Goal: Information Seeking & Learning: Learn about a topic

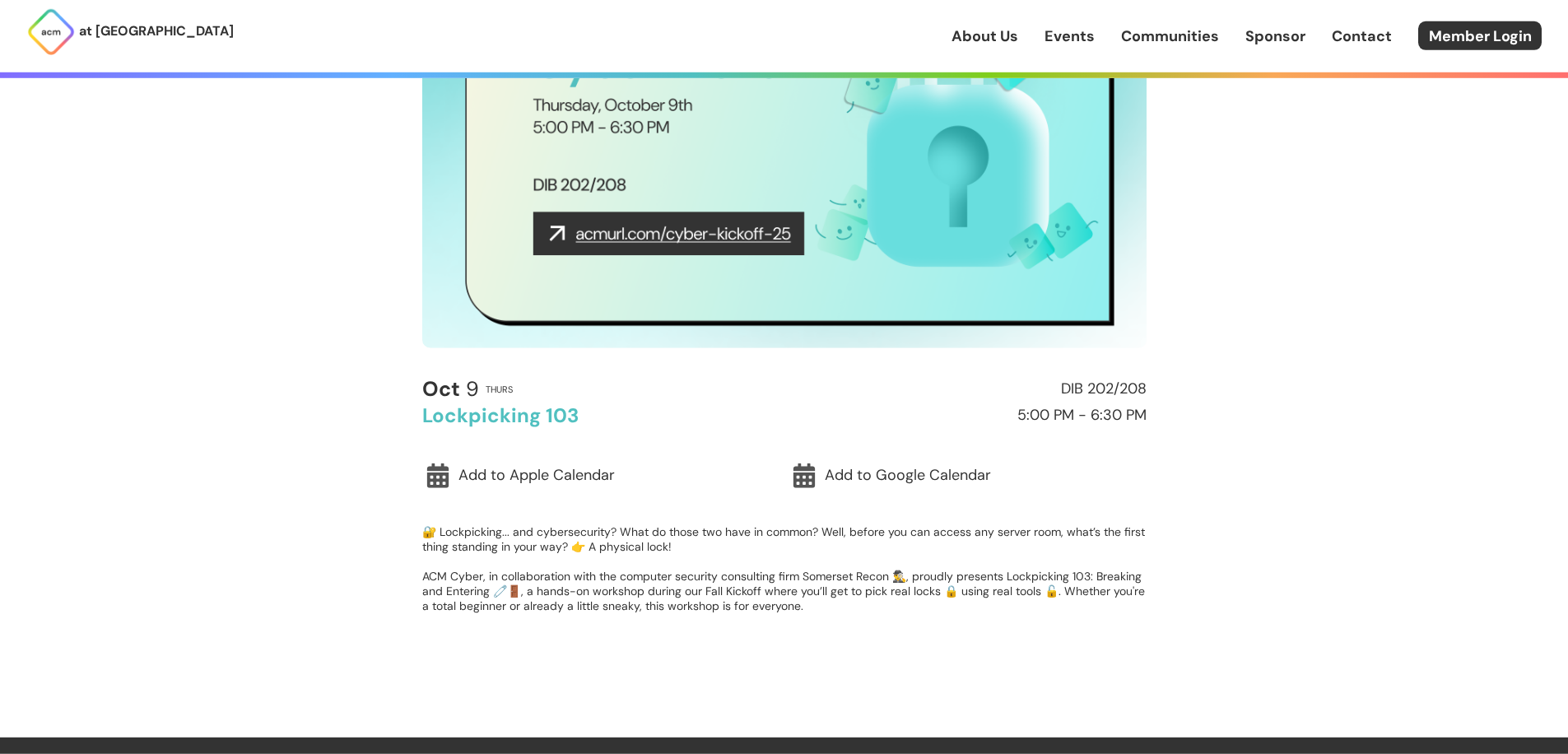
scroll to position [238, 0]
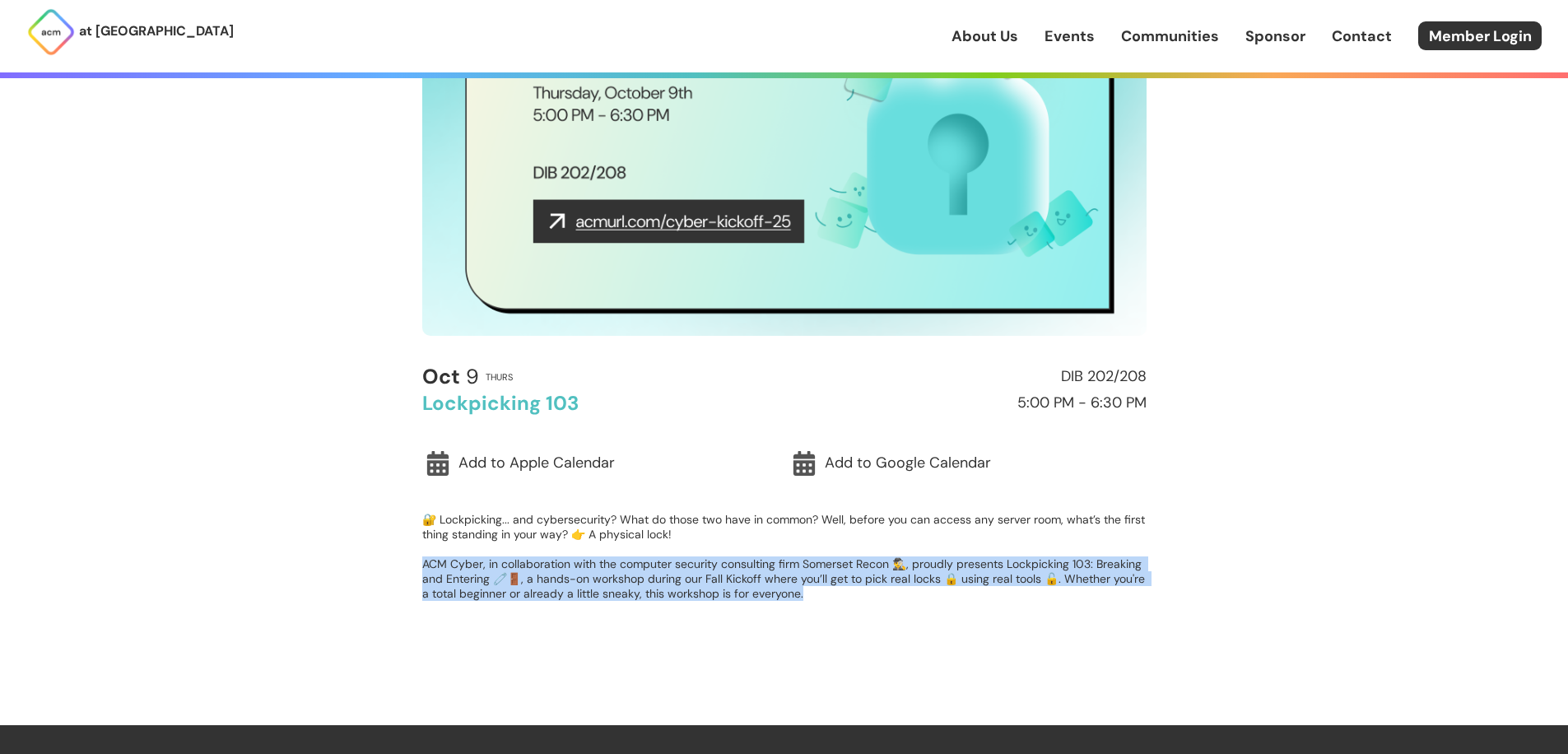
drag, startPoint x: 420, startPoint y: 561, endPoint x: 883, endPoint y: 608, distance: 465.4
click at [883, 608] on main "< Back to Events Cyber Event [DATE] Thurs DIB 202/208 Lockpicking 103 5:00 PM -…" at bounding box center [784, 244] width 790 height 757
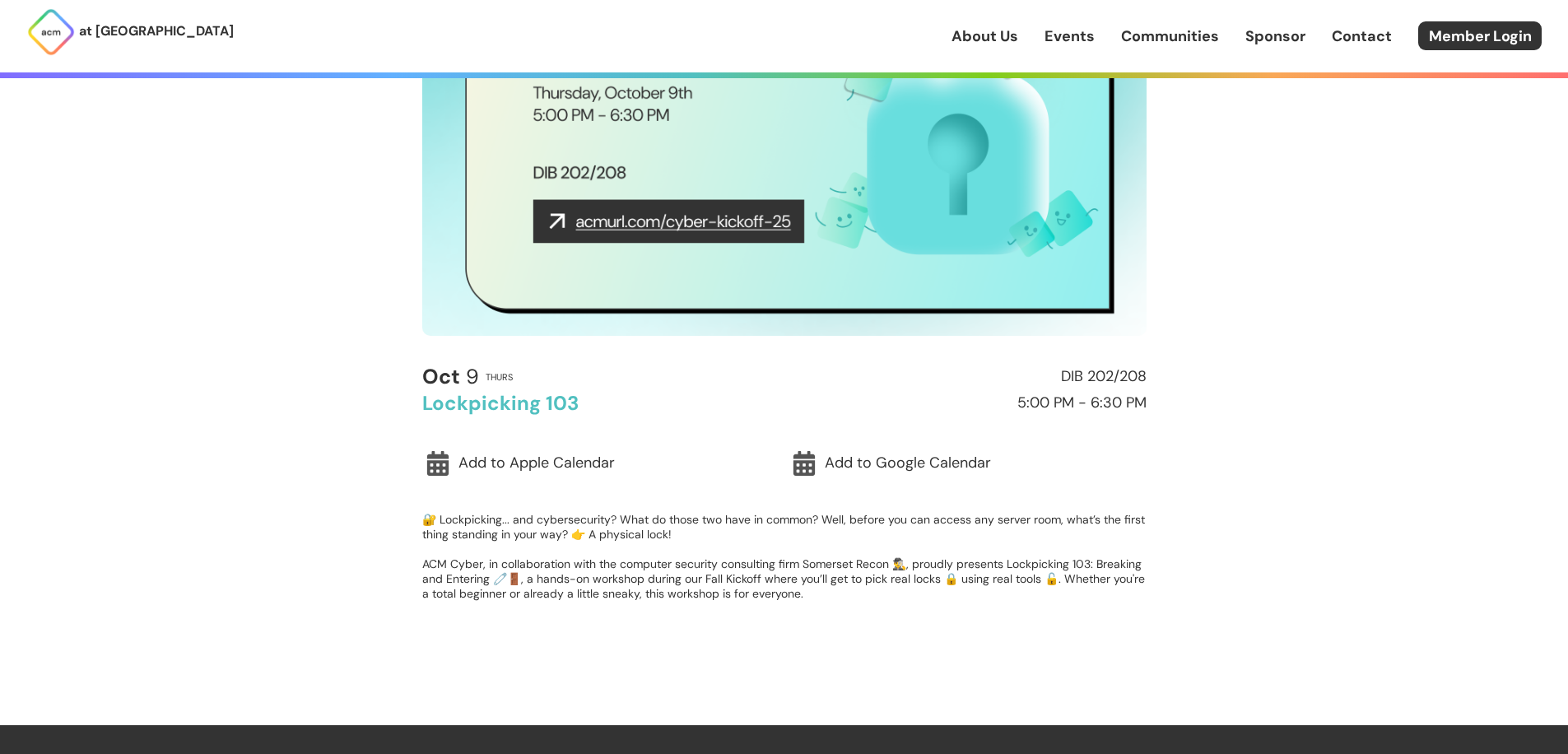
click at [866, 601] on p "🔐 Lockpicking... and cybersecurity? What do those two have in common? Well, bef…" at bounding box center [784, 557] width 724 height 89
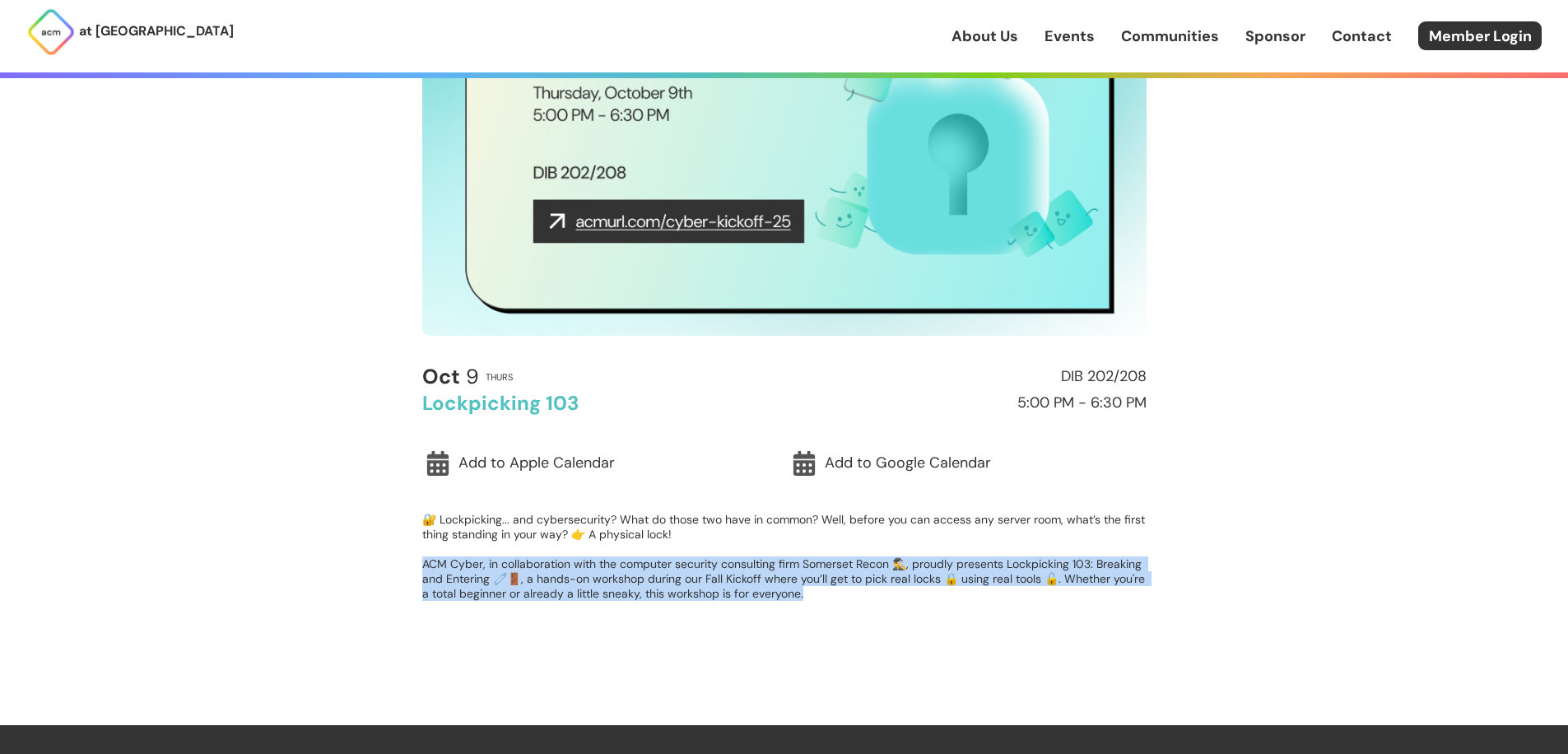
drag, startPoint x: 863, startPoint y: 598, endPoint x: 381, endPoint y: 561, distance: 483.4
click at [381, 561] on div "at [GEOGRAPHIC_DATA] About Us Events Communities Sponsor Contact Member Login A…" at bounding box center [784, 485] width 1568 height 1447
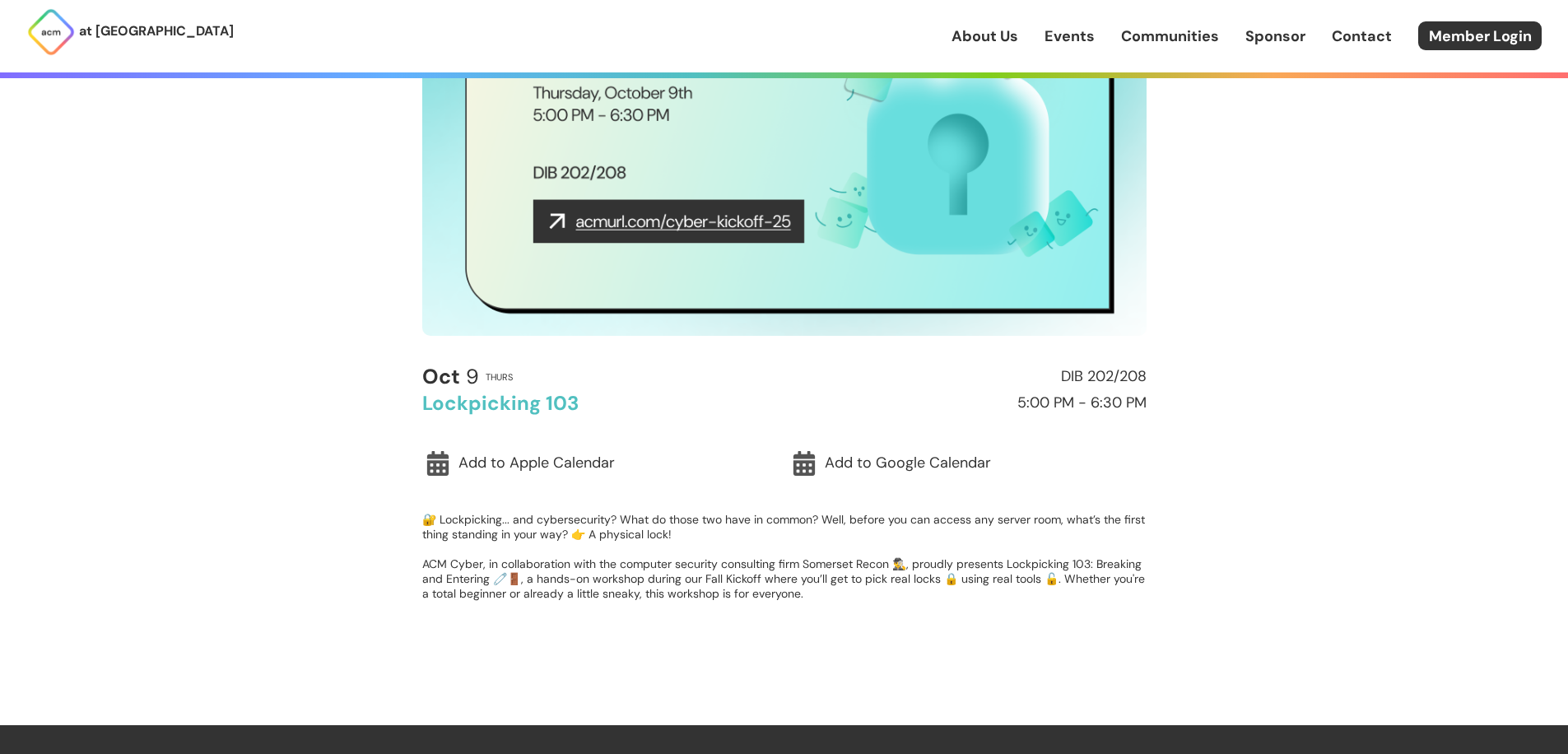
click at [378, 562] on div "at [GEOGRAPHIC_DATA] About Us Events Communities Sponsor Contact Member Login A…" at bounding box center [784, 485] width 1568 height 1447
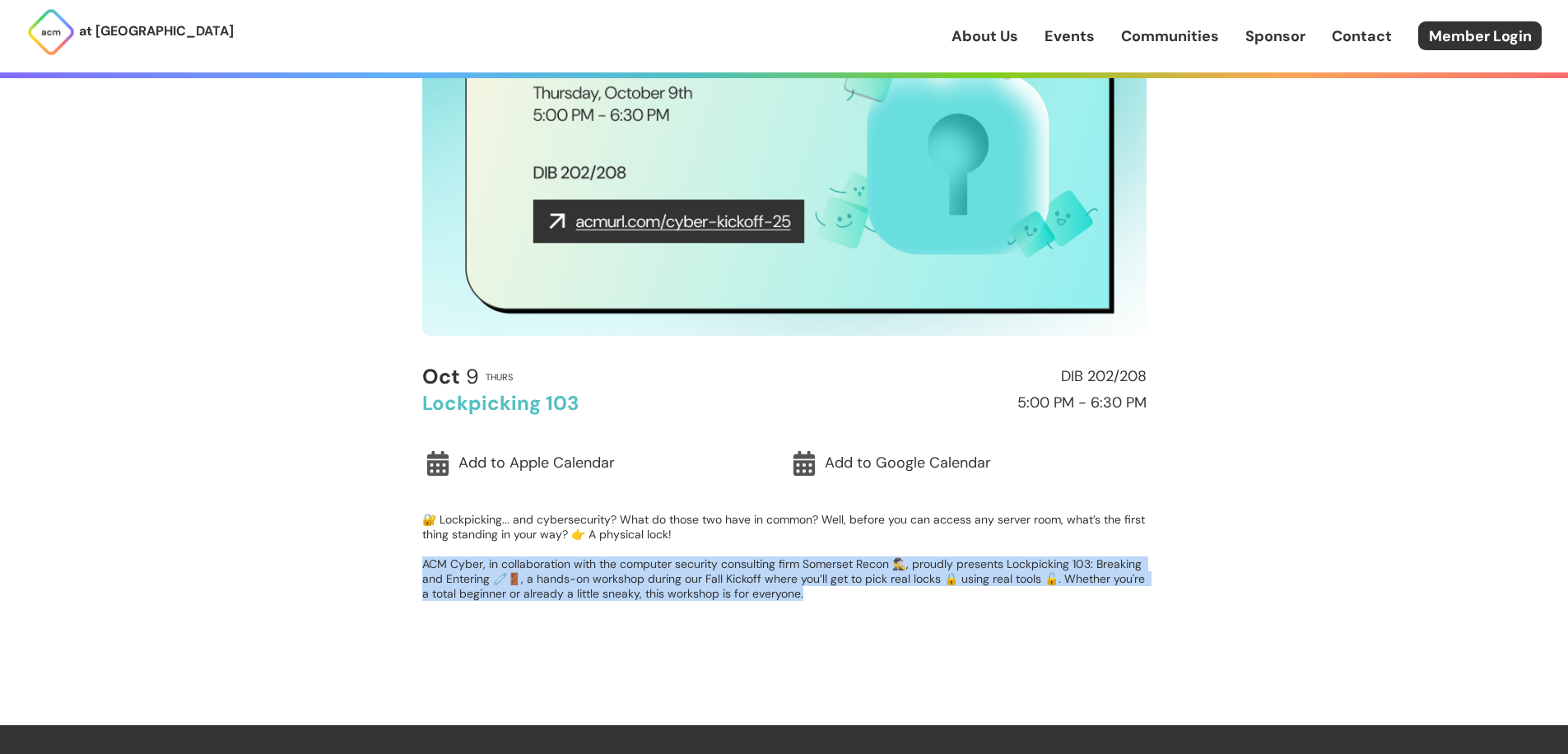
drag, startPoint x: 381, startPoint y: 561, endPoint x: 976, endPoint y: 618, distance: 597.7
click at [976, 618] on div "at [GEOGRAPHIC_DATA] About Us Events Communities Sponsor Contact Member Login A…" at bounding box center [784, 485] width 1568 height 1447
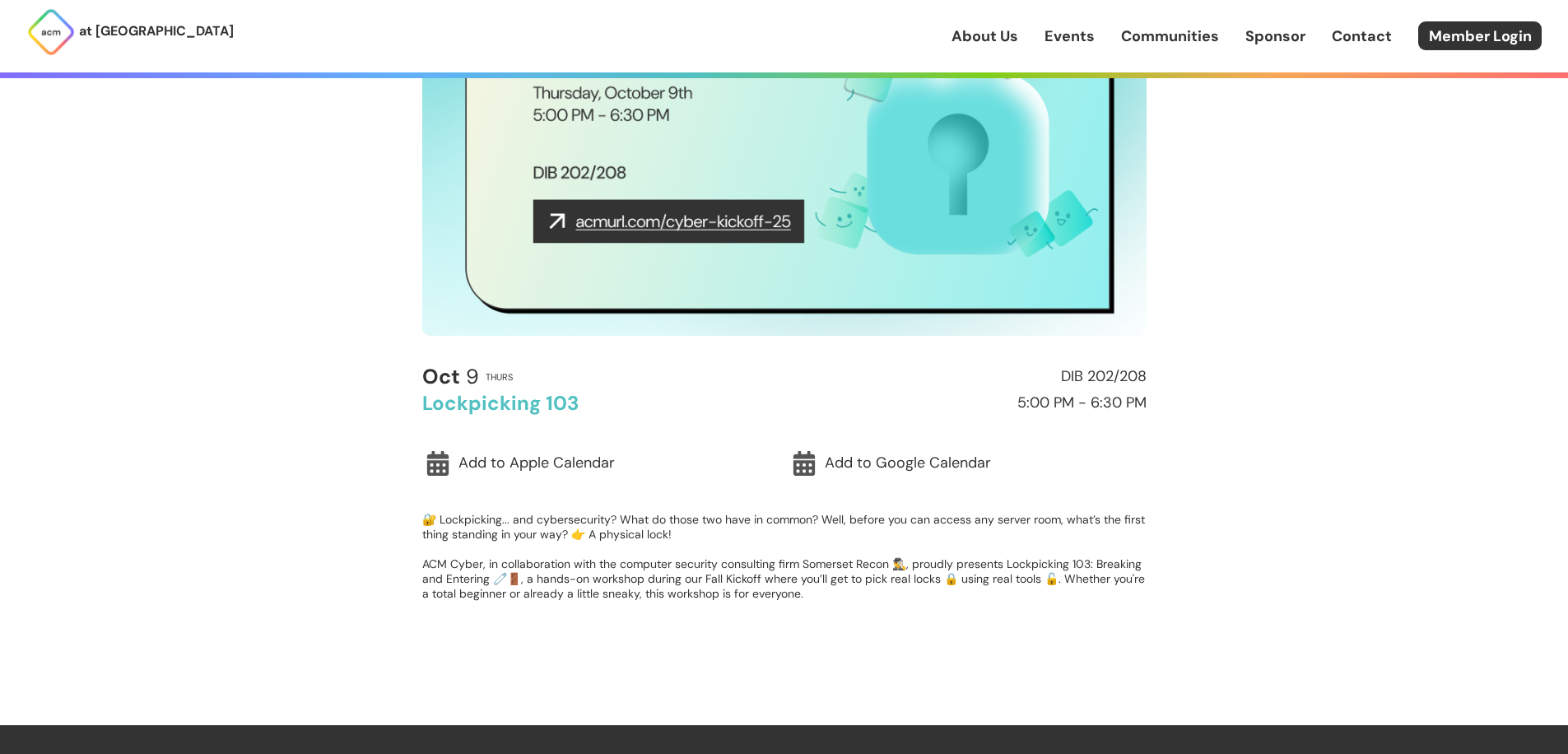
drag, startPoint x: 976, startPoint y: 618, endPoint x: 991, endPoint y: 618, distance: 15.0
click at [984, 618] on div "[DATE] Thurs DIB 202/208 Lockpicking 103 5:00 PM - 6:30 PM Add to Apple Calenda…" at bounding box center [784, 494] width 724 height 257
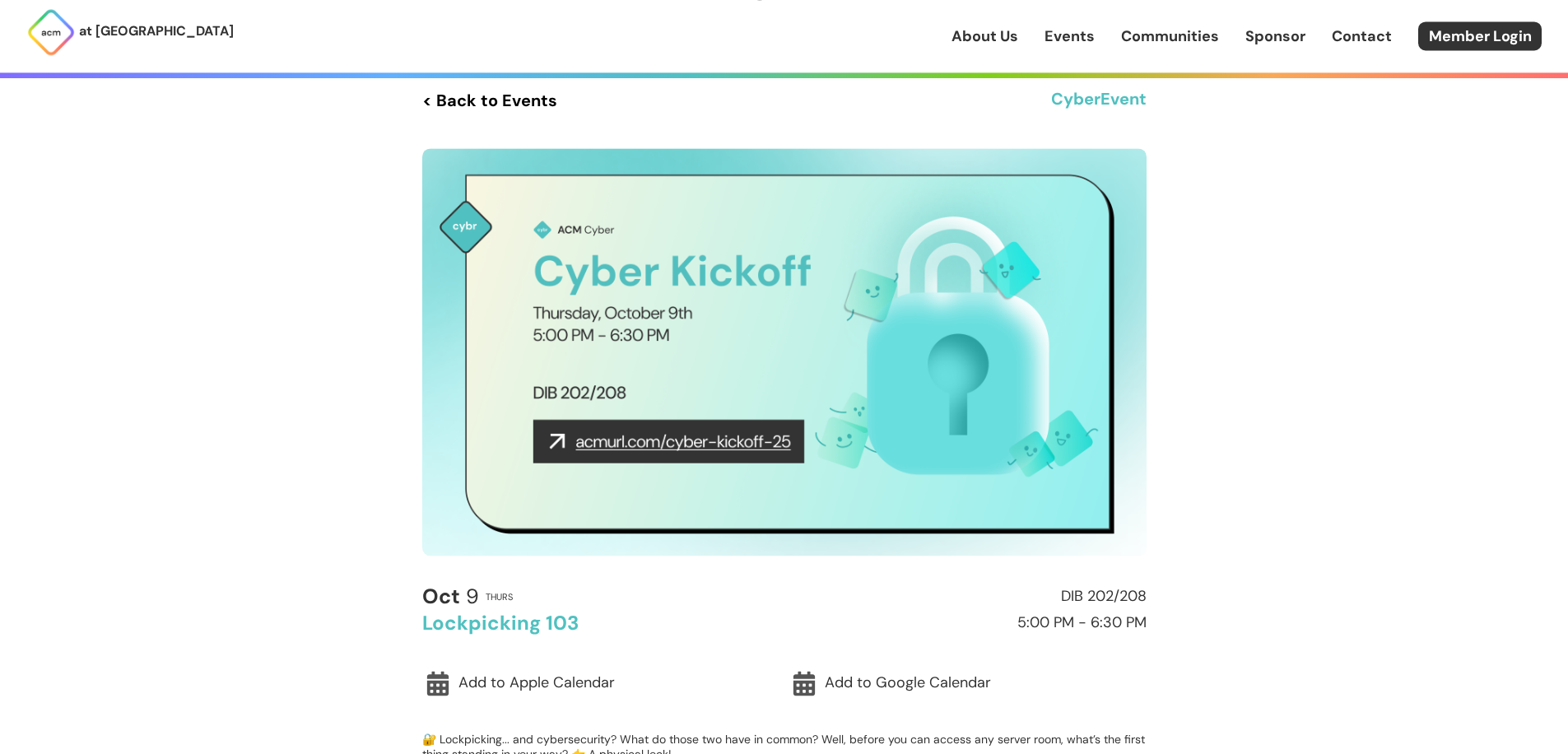
scroll to position [0, 0]
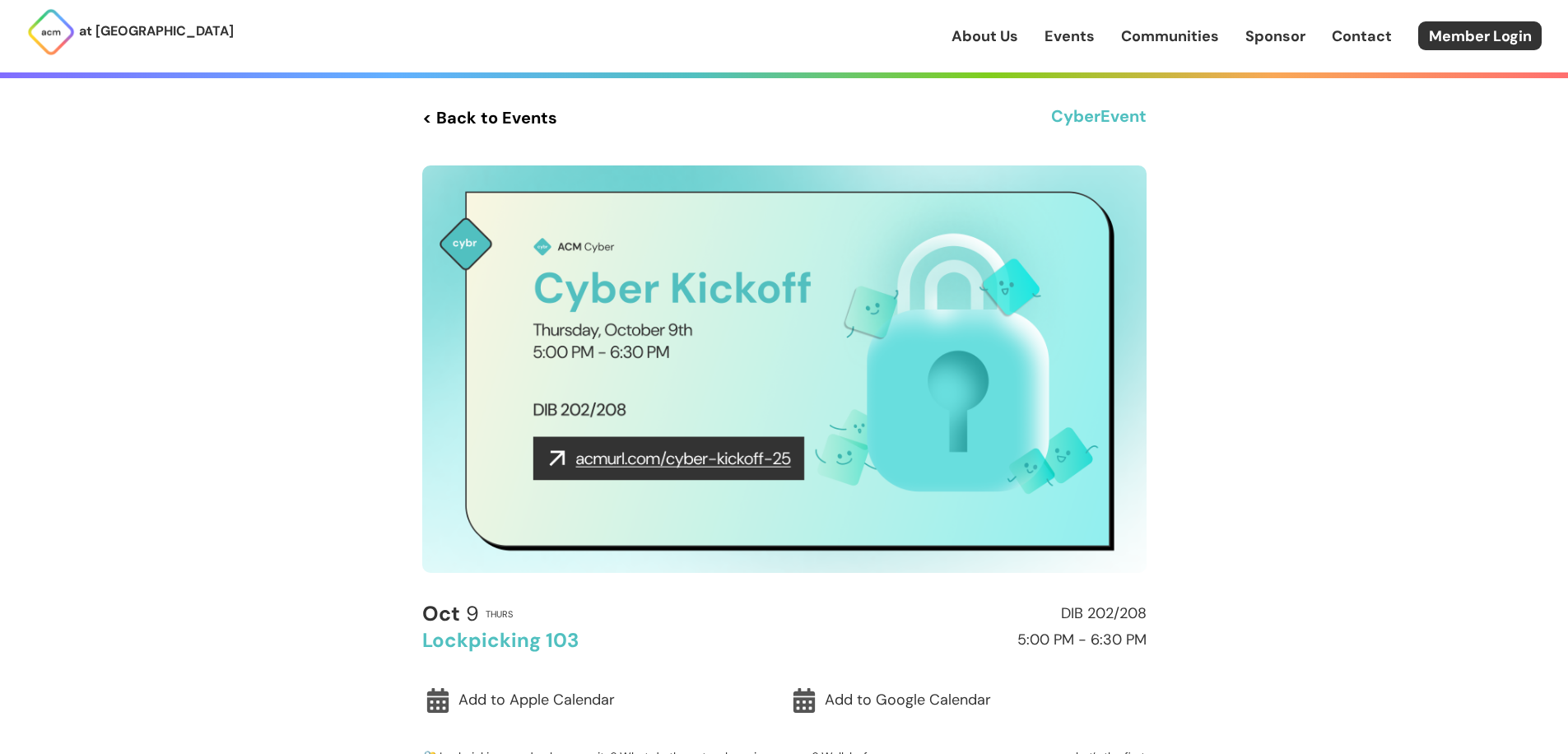
click at [374, 362] on div "at [GEOGRAPHIC_DATA] About Us Events Communities Sponsor Contact Member Login A…" at bounding box center [784, 723] width 1568 height 1447
click at [1315, 233] on div "at [GEOGRAPHIC_DATA] About Us Events Communities Sponsor Contact Member Login A…" at bounding box center [784, 723] width 1568 height 1447
click at [1310, 287] on div "at [GEOGRAPHIC_DATA] About Us Events Communities Sponsor Contact Member Login A…" at bounding box center [784, 723] width 1568 height 1447
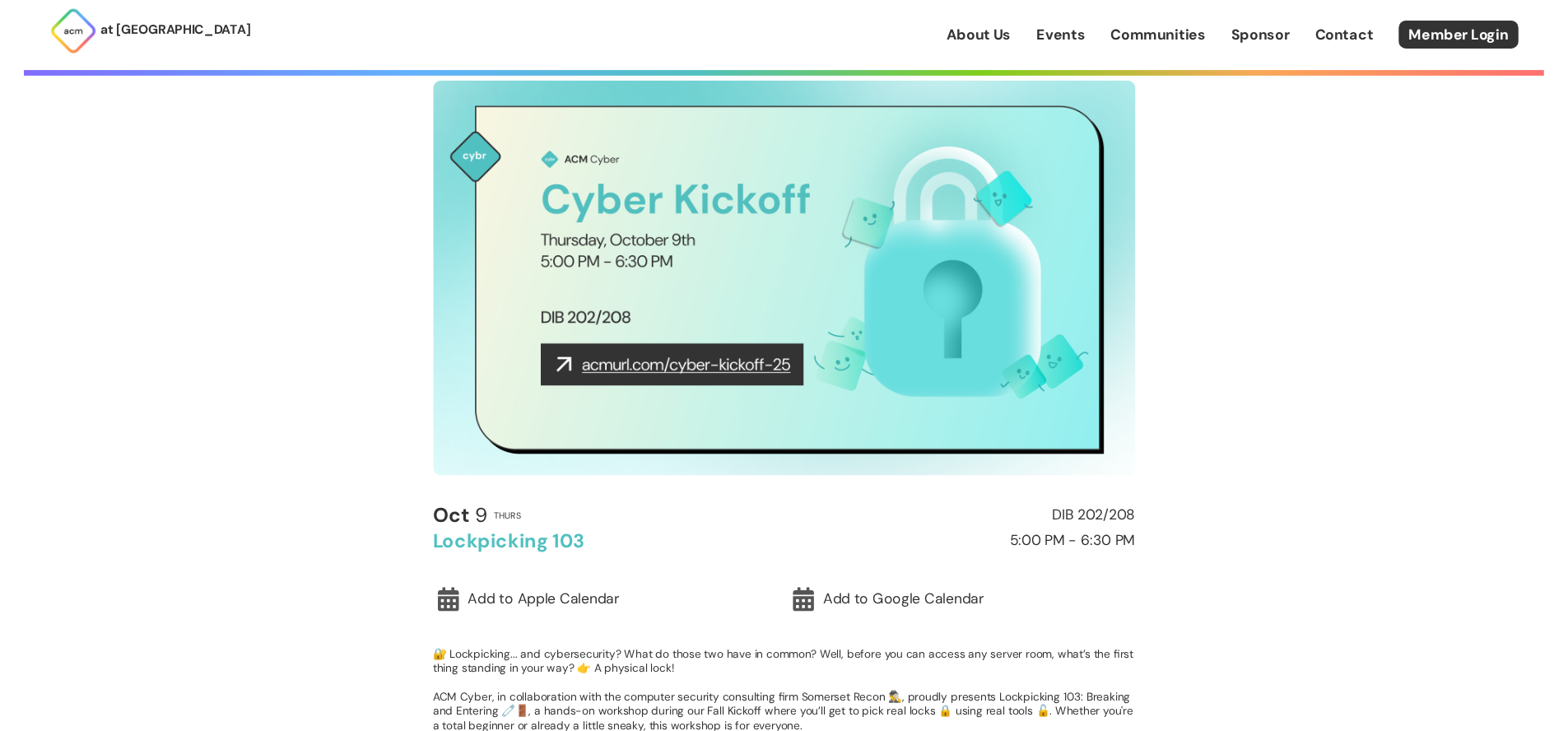
scroll to position [237, 0]
